Goal: Navigation & Orientation: Find specific page/section

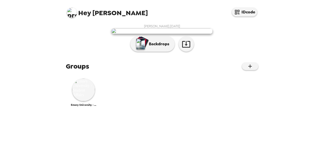
scroll to position [89, 0]
click at [81, 101] on img at bounding box center [83, 89] width 23 height 23
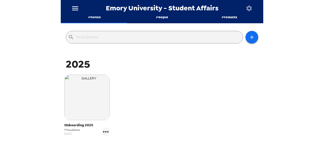
scroll to position [76, 0]
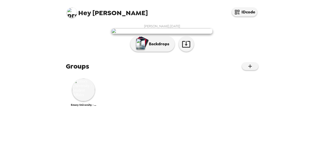
scroll to position [89, 0]
click at [153, 47] on p "Backdrops" at bounding box center [157, 44] width 23 height 6
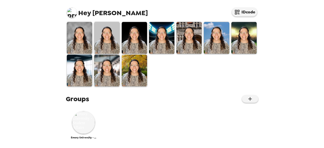
scroll to position [126, 0]
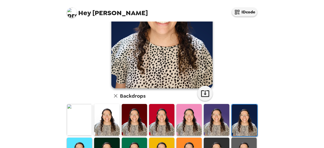
scroll to position [152, 0]
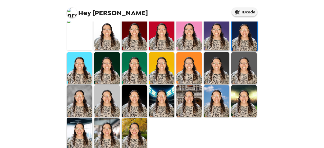
drag, startPoint x: 86, startPoint y: 127, endPoint x: 98, endPoint y: 114, distance: 17.6
click at [86, 128] on img at bounding box center [79, 134] width 25 height 32
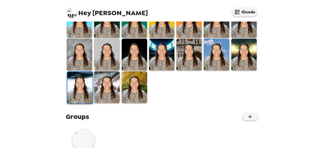
scroll to position [213, 0]
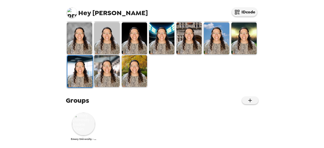
click at [78, 120] on img at bounding box center [83, 124] width 23 height 23
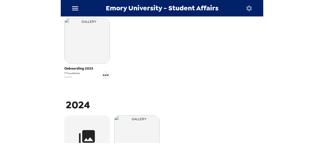
scroll to position [175, 0]
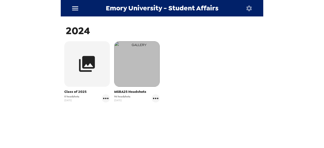
click at [142, 61] on img "button" at bounding box center [137, 64] width 46 height 46
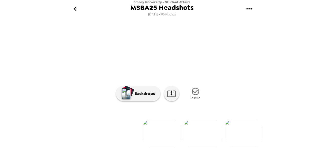
scroll to position [75, 0]
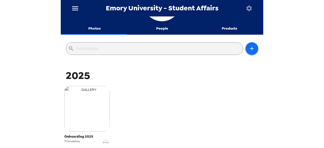
scroll to position [51, 0]
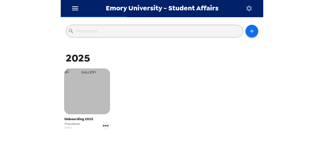
click at [100, 89] on img "button" at bounding box center [87, 92] width 46 height 46
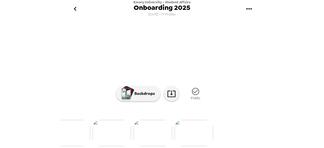
scroll to position [0, 3101]
click at [137, 132] on img at bounding box center [132, 133] width 38 height 26
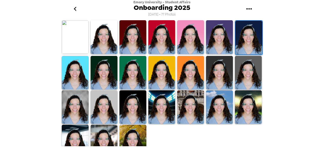
scroll to position [147, 0]
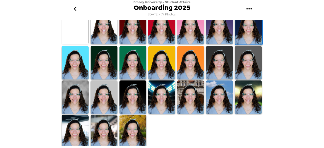
click at [109, 98] on img at bounding box center [104, 96] width 27 height 33
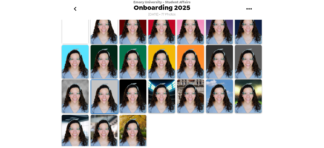
click at [78, 120] on img at bounding box center [75, 131] width 27 height 33
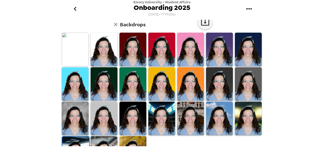
scroll to position [126, 0]
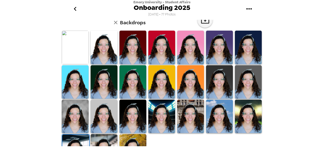
click at [253, 52] on img at bounding box center [248, 47] width 27 height 33
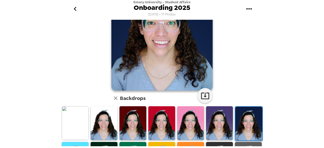
scroll to position [0, 0]
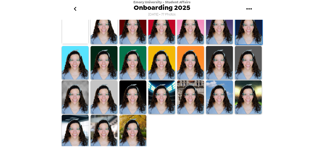
click at [80, 30] on img at bounding box center [75, 26] width 27 height 33
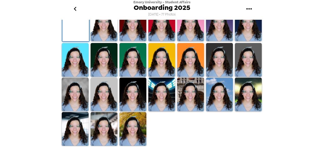
scroll to position [101, 0]
click at [249, 41] on img at bounding box center [248, 24] width 27 height 33
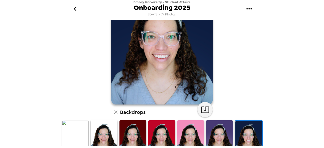
scroll to position [76, 0]
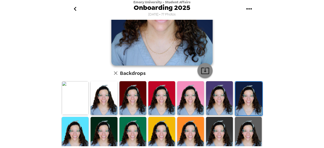
click at [203, 70] on icon "button" at bounding box center [204, 70] width 9 height 9
